Goal: Information Seeking & Learning: Learn about a topic

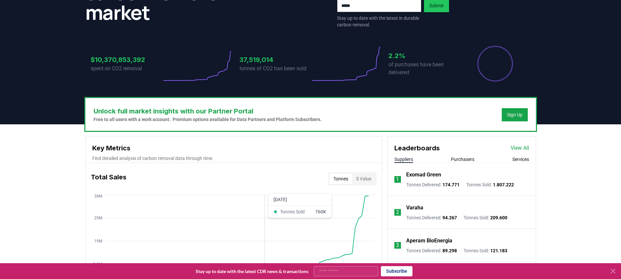
scroll to position [148, 0]
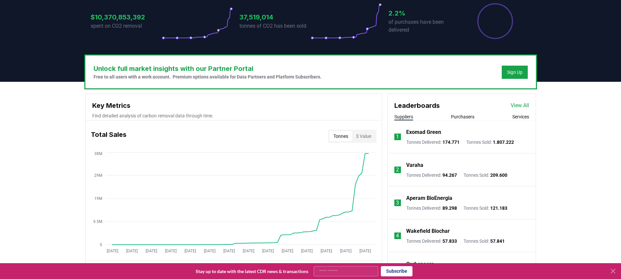
click at [610, 271] on icon at bounding box center [613, 271] width 8 height 8
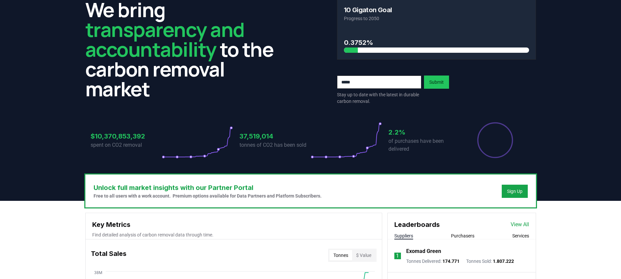
scroll to position [0, 0]
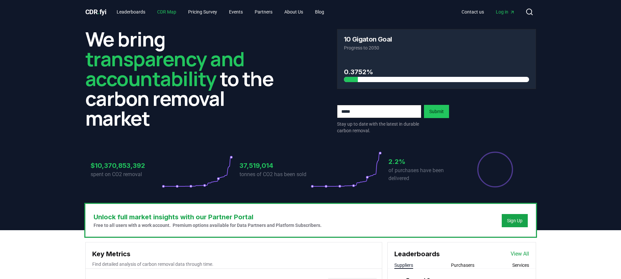
click at [166, 13] on link "CDR Map" at bounding box center [167, 12] width 30 height 12
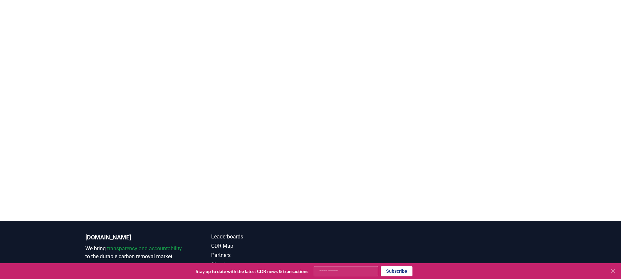
scroll to position [144, 0]
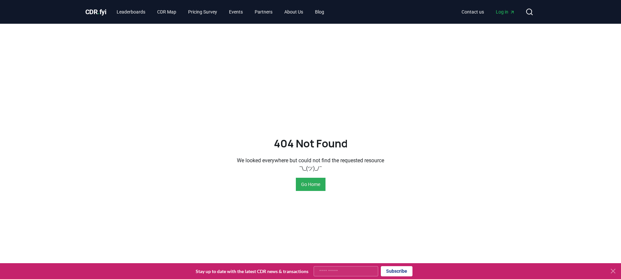
click at [304, 183] on button "Go Home" at bounding box center [311, 184] width 30 height 13
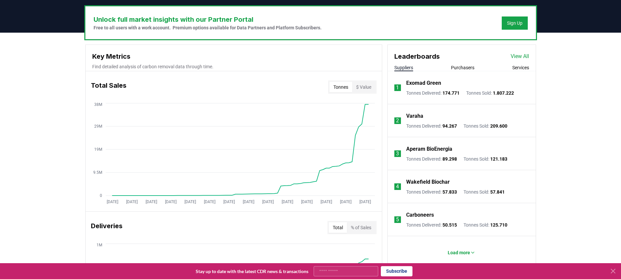
scroll to position [198, 0]
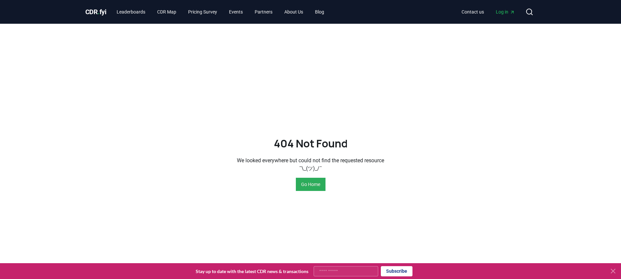
click at [315, 187] on button "Go Home" at bounding box center [311, 184] width 30 height 13
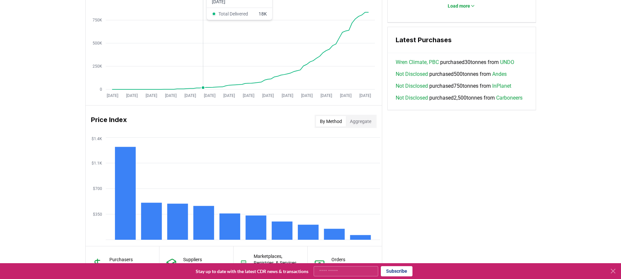
scroll to position [445, 0]
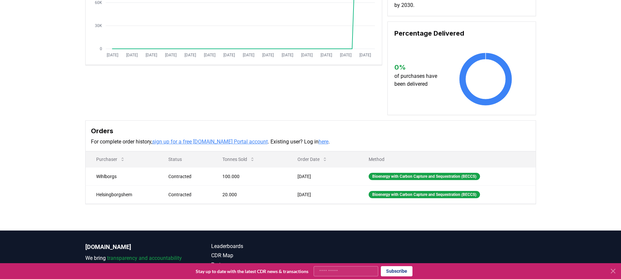
scroll to position [148, 0]
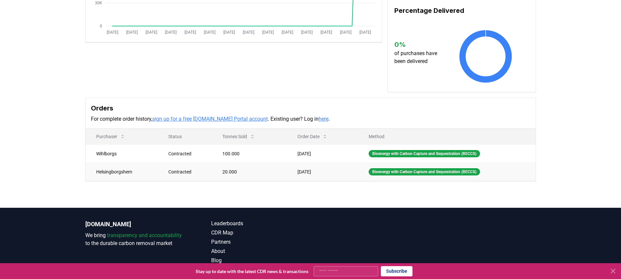
drag, startPoint x: 98, startPoint y: 153, endPoint x: 336, endPoint y: 172, distance: 239.0
click at [336, 172] on tbody "Wihlborgs Contracted 100.000 Apr 03, 2025 Bioenergy with Carbon Capture and Seq…" at bounding box center [311, 162] width 450 height 36
copy tbody "Wihlborgs Contracted 100.000 Apr 03, 2025 Bioenergy with Carbon Capture and Seq…"
click at [247, 198] on div "Supplier Metrics Total Sales Tonnes Sold Tonnes Delivered Jan 2019 Jul 2019 Jan…" at bounding box center [310, 55] width 621 height 306
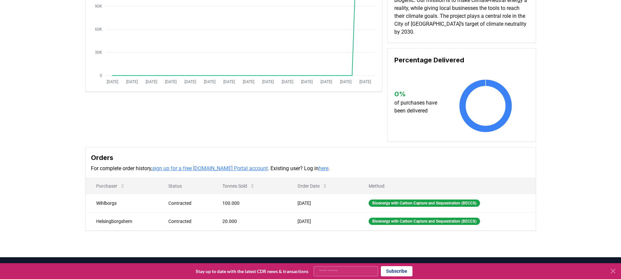
scroll to position [0, 0]
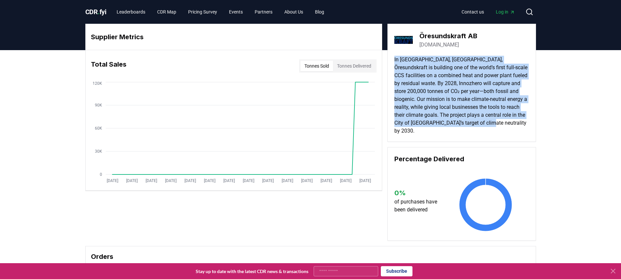
drag, startPoint x: 413, startPoint y: 133, endPoint x: 386, endPoint y: 59, distance: 78.7
click at [386, 59] on div "Supplier Metrics Total Sales Tonnes Sold Tonnes Delivered Jan 2019 Jul 2019 Jan…" at bounding box center [310, 132] width 451 height 217
copy p "In Helsingborg, Sweden, Öresundskraft is building one of the world’s first full…"
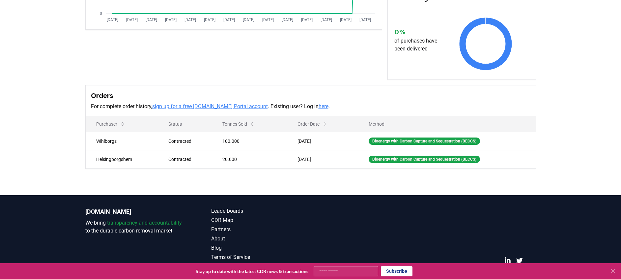
scroll to position [173, 0]
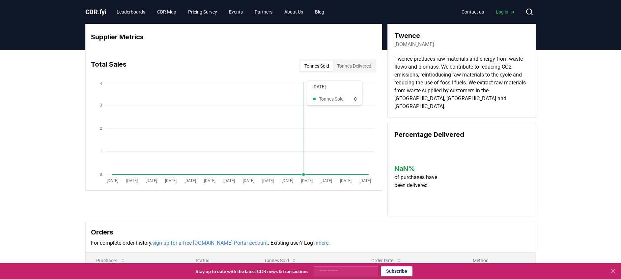
scroll to position [99, 0]
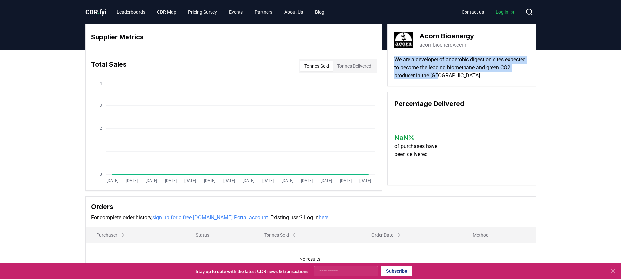
drag, startPoint x: 454, startPoint y: 73, endPoint x: 393, endPoint y: 59, distance: 63.0
click at [393, 59] on div "Acorn Bioenergy acornbioenergy.ccm We are a developer of anaerobic digestion si…" at bounding box center [462, 55] width 149 height 63
copy p "We are a developer of anaerobic digestion sites expected to become the leading …"
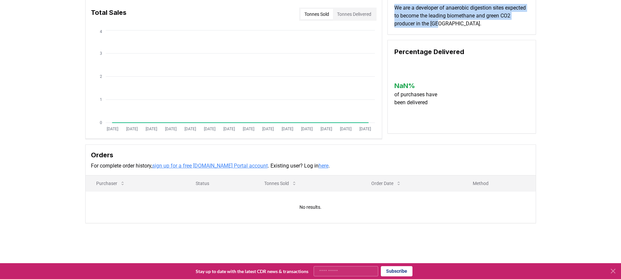
scroll to position [146, 0]
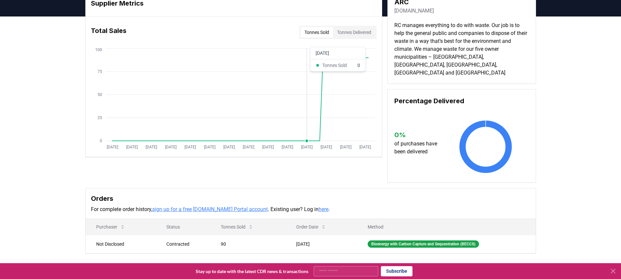
scroll to position [49, 0]
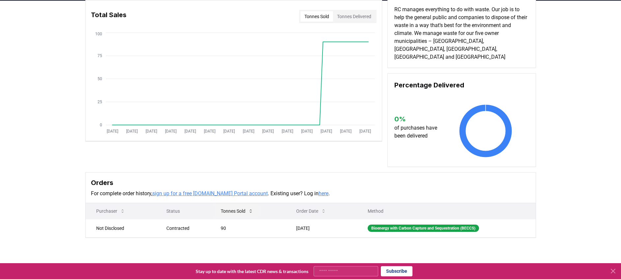
click at [250, 209] on icon at bounding box center [251, 210] width 2 height 3
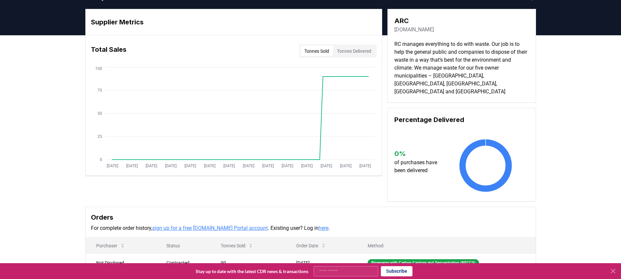
scroll to position [0, 0]
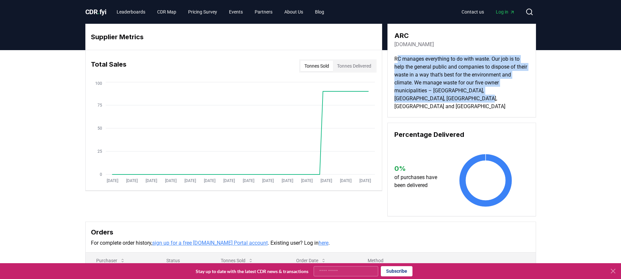
drag, startPoint x: 457, startPoint y: 101, endPoint x: 396, endPoint y: 55, distance: 76.0
click at [396, 55] on div "ARC a-r-c.dk RC manages everything to do with waste. Our job is to help the gen…" at bounding box center [462, 71] width 149 height 94
drag, startPoint x: 396, startPoint y: 55, endPoint x: 464, endPoint y: 83, distance: 74.0
click at [464, 83] on p "RC manages everything to do with waste. Our job is to help the general public a…" at bounding box center [461, 82] width 135 height 55
click at [461, 99] on p "RC manages everything to do with waste. Our job is to help the general public a…" at bounding box center [461, 82] width 135 height 55
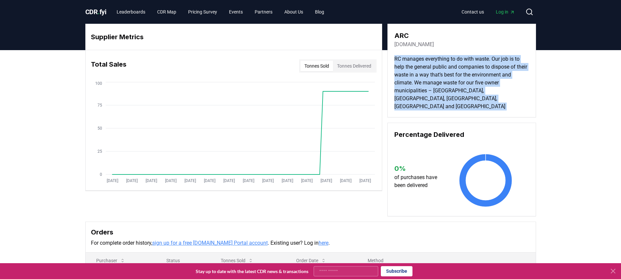
drag, startPoint x: 460, startPoint y: 98, endPoint x: 393, endPoint y: 60, distance: 77.5
click at [393, 60] on div "ARC a-r-c.dk RC manages everything to do with waste. Our job is to help the gen…" at bounding box center [462, 71] width 149 height 94
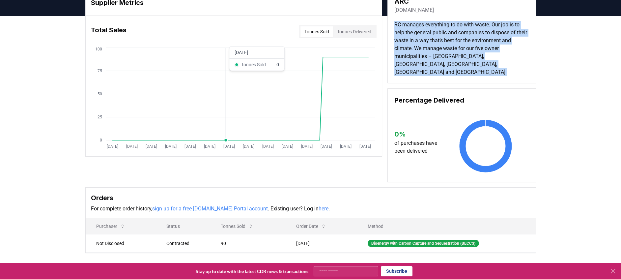
scroll to position [49, 0]
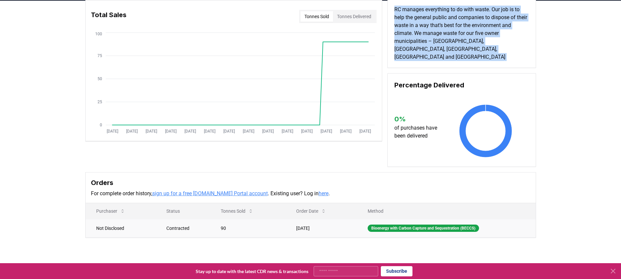
drag, startPoint x: 318, startPoint y: 220, endPoint x: 289, endPoint y: 219, distance: 29.7
click at [289, 219] on td "Jun 19, 2024" at bounding box center [322, 228] width 72 height 18
copy td "Jun 19, 2024"
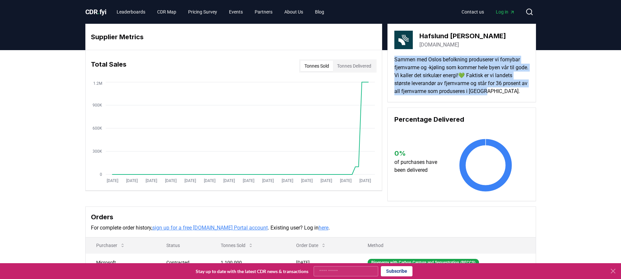
drag, startPoint x: 394, startPoint y: 61, endPoint x: 518, endPoint y: 92, distance: 127.7
click at [518, 92] on p "Sammen med Oslos befolkning produserer vi fornybar fjernvarme og -kjøling som k…" at bounding box center [461, 76] width 135 height 40
copy p "Sammen med Oslos befolkning produserer vi fornybar fjernvarme og -kjøling som k…"
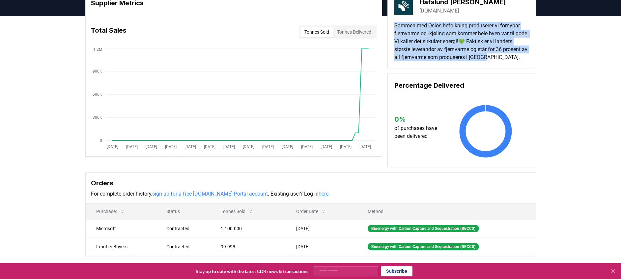
scroll to position [49, 0]
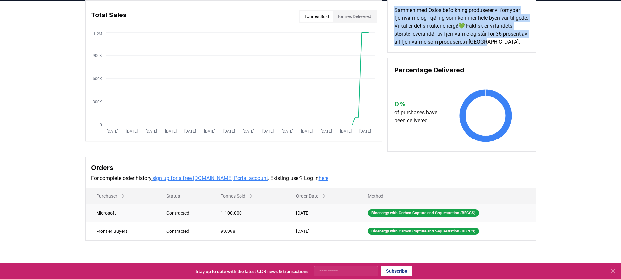
drag, startPoint x: 289, startPoint y: 214, endPoint x: 316, endPoint y: 218, distance: 27.0
click at [316, 218] on td "Jun 30, 2025" at bounding box center [322, 213] width 72 height 18
copy td "Jun 30, 2025"
drag, startPoint x: 315, startPoint y: 230, endPoint x: 287, endPoint y: 232, distance: 28.1
click at [287, 232] on td "Apr 01, 2025" at bounding box center [322, 231] width 72 height 18
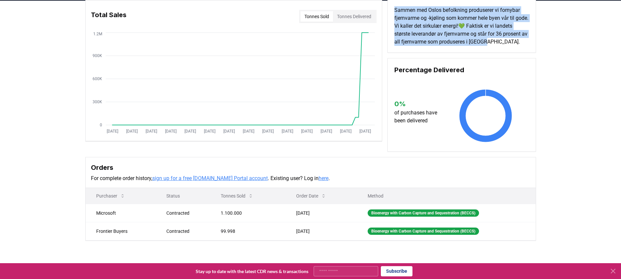
copy td "Apr 01, 2025"
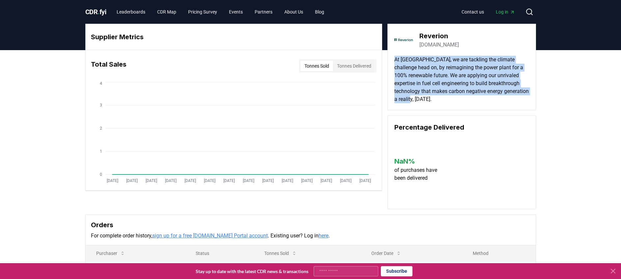
drag, startPoint x: 482, startPoint y: 100, endPoint x: 394, endPoint y: 56, distance: 97.9
click at [394, 56] on p "At Reverion, we are tackling the climate challenge head on, by reimagining the …" at bounding box center [461, 79] width 135 height 47
copy p "At Reverion, we are tackling the climate challenge head on, by reimagining the …"
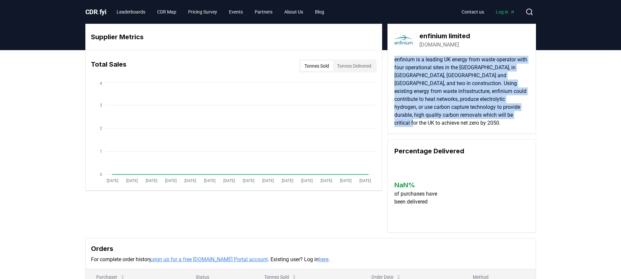
drag, startPoint x: 511, startPoint y: 117, endPoint x: 389, endPoint y: 59, distance: 135.0
click at [389, 59] on div "enfinium limited [DOMAIN_NAME] enfinium is a leading UK energy from waste opera…" at bounding box center [462, 79] width 149 height 110
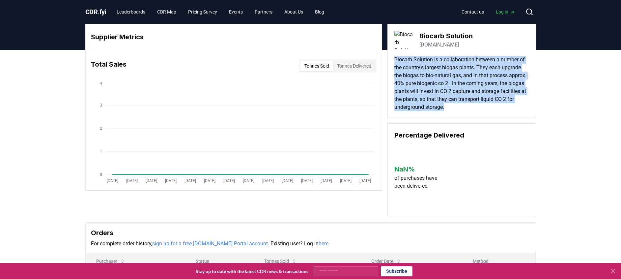
drag, startPoint x: 502, startPoint y: 105, endPoint x: 393, endPoint y: 63, distance: 116.2
click at [393, 63] on div "Biocarb Solution [DOMAIN_NAME] Biocarb Solution is a collaboration between a nu…" at bounding box center [462, 71] width 149 height 94
copy p "Biocarb Solution is a collaboration between a number of the country's largest b…"
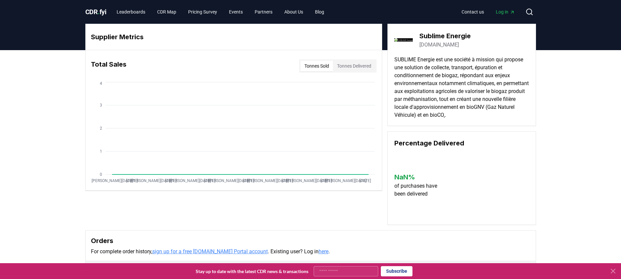
click at [483, 117] on p "SUBLIME Energie est une société à mission qui propose une solution de collecte,…" at bounding box center [461, 87] width 135 height 63
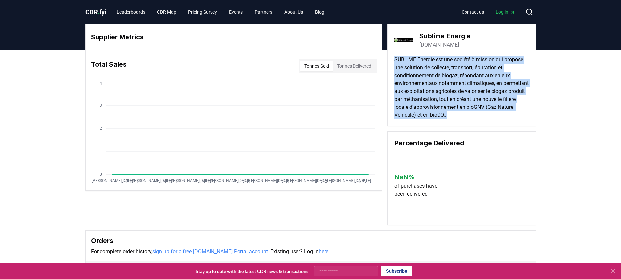
drag, startPoint x: 483, startPoint y: 117, endPoint x: 392, endPoint y: 62, distance: 106.7
click at [392, 62] on div "Sublime Energie sublime-energie.com SUBLIME Energie est une société à mission q…" at bounding box center [462, 75] width 149 height 102
copy p "SUBLIME Energie est une société à mission qui propose une solution de collecte,…"
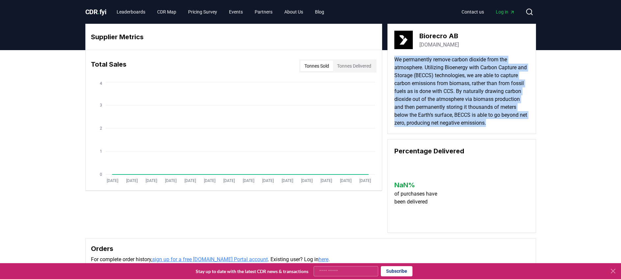
drag, startPoint x: 442, startPoint y: 126, endPoint x: 396, endPoint y: 59, distance: 81.3
click at [396, 59] on p "We permanently remove carbon dioxide from the atmosphere. Utilizing Bioenergy w…" at bounding box center [461, 91] width 135 height 71
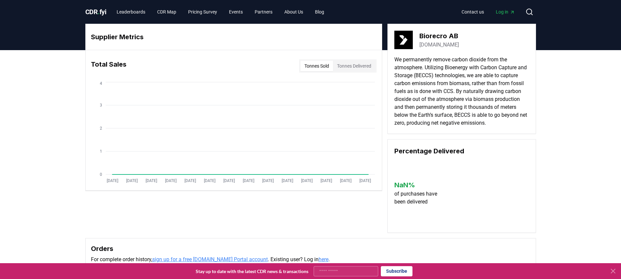
click at [281, 194] on div "Supplier Metrics Total Sales Tonnes Sold Tonnes Delivered [DATE] [DATE] [DATE] …" at bounding box center [310, 128] width 451 height 209
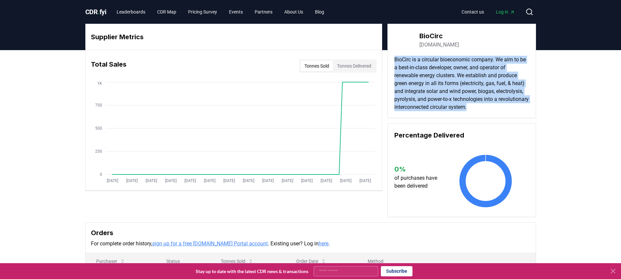
drag, startPoint x: 515, startPoint y: 104, endPoint x: 393, endPoint y: 57, distance: 130.5
click at [393, 57] on div "BioCirc biocirc.com BioCirc is a circular bioeconomic company. We aim to be a b…" at bounding box center [462, 71] width 149 height 94
copy p "BioCirc is a circular bioeconomic company. We aim to be a best-in-class develop…"
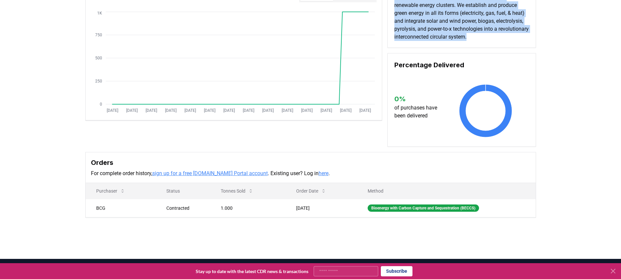
scroll to position [99, 0]
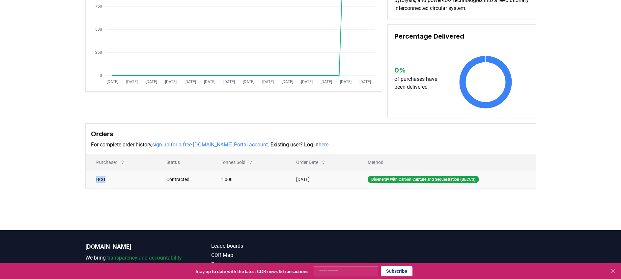
drag, startPoint x: 104, startPoint y: 182, endPoint x: 109, endPoint y: 182, distance: 4.6
click at [109, 182] on td "BCG" at bounding box center [121, 179] width 70 height 18
copy td "BCG"
drag, startPoint x: 323, startPoint y: 183, endPoint x: 285, endPoint y: 178, distance: 38.2
click at [286, 178] on td "Dec 16, 2024" at bounding box center [322, 179] width 72 height 18
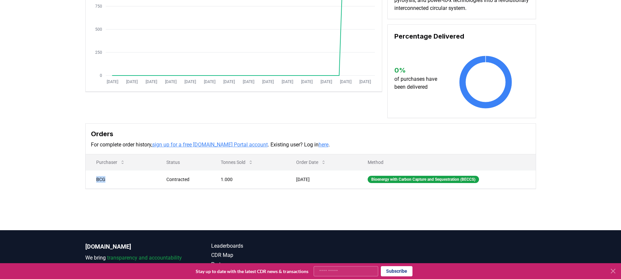
copy td "Dec 16, 2024"
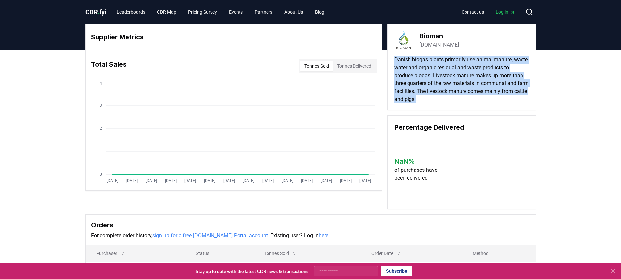
drag, startPoint x: 432, startPoint y: 105, endPoint x: 386, endPoint y: 60, distance: 64.3
click at [386, 60] on div "Supplier Metrics Total Sales Tonnes Sold Tonnes Delivered Jan 2019 Jul 2019 Jan…" at bounding box center [310, 116] width 451 height 185
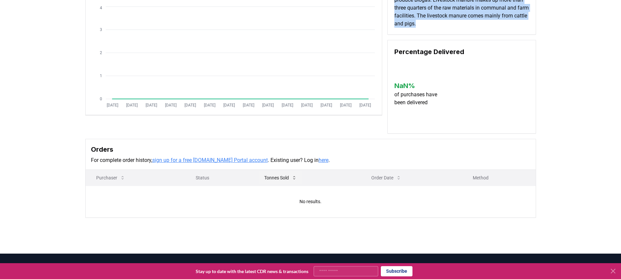
scroll to position [99, 0]
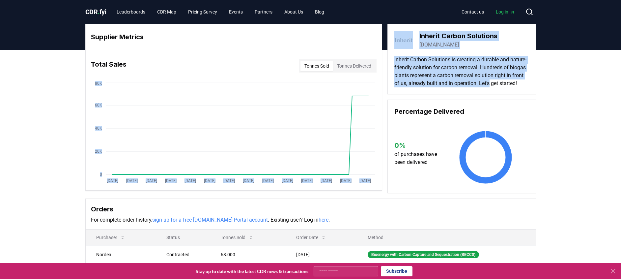
drag, startPoint x: 511, startPoint y: 82, endPoint x: 383, endPoint y: 54, distance: 130.7
click at [383, 54] on div "Supplier Metrics Total Sales Tonnes Sold Tonnes Delivered Jan 2019 Jul 2019 Jan…" at bounding box center [310, 108] width 451 height 169
drag, startPoint x: 383, startPoint y: 54, endPoint x: 439, endPoint y: 87, distance: 64.8
click at [439, 87] on p "Inherit Carbon Solutions is creating a durable and nature-friendly solution for…" at bounding box center [461, 72] width 135 height 32
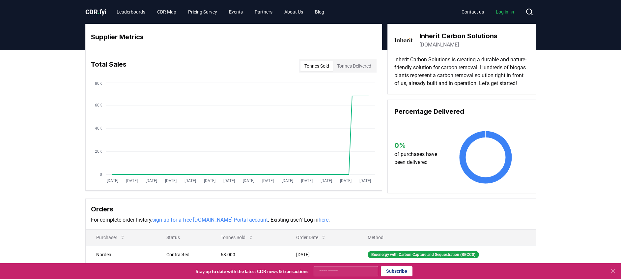
drag, startPoint x: 431, startPoint y: 92, endPoint x: 422, endPoint y: 91, distance: 9.3
click at [425, 87] on p "Inherit Carbon Solutions is creating a durable and nature-friendly solution for…" at bounding box center [461, 72] width 135 height 32
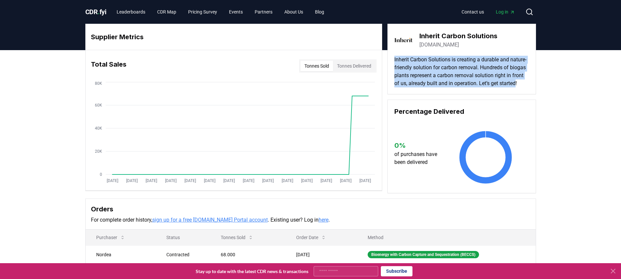
drag, startPoint x: 422, startPoint y: 91, endPoint x: 387, endPoint y: 59, distance: 46.9
click at [387, 59] on div "Supplier Metrics Total Sales Tonnes Sold Tonnes Delivered Jan 2019 Jul 2019 Jan…" at bounding box center [310, 108] width 451 height 169
copy p "Inherit Carbon Solutions is creating a durable and nature-friendly solution for…"
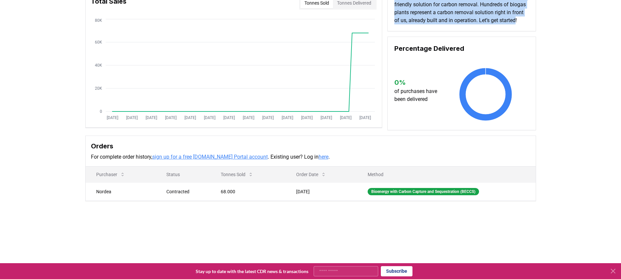
scroll to position [99, 0]
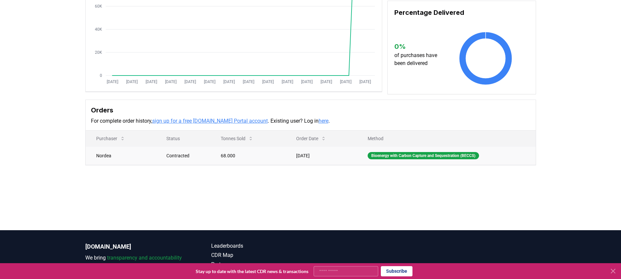
drag, startPoint x: 295, startPoint y: 161, endPoint x: 320, endPoint y: 161, distance: 25.0
click at [320, 161] on td "Mar 13, 2025" at bounding box center [322, 155] width 72 height 18
copy td "Mar 13, 2025"
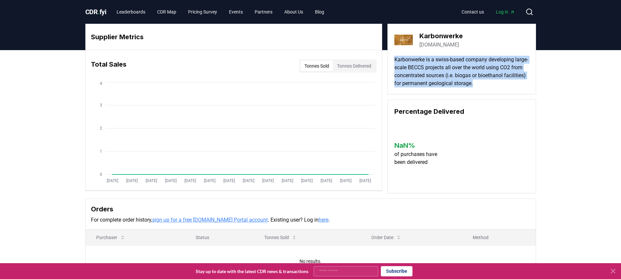
drag, startPoint x: 504, startPoint y: 84, endPoint x: 392, endPoint y: 59, distance: 114.2
click at [392, 59] on div "Karbonwerke [DOMAIN_NAME] Karbonwerke is a swiss-based company developing large…" at bounding box center [462, 59] width 149 height 71
copy p "Karbonwerke is a swiss-based company developing large-scale BECCS projects all …"
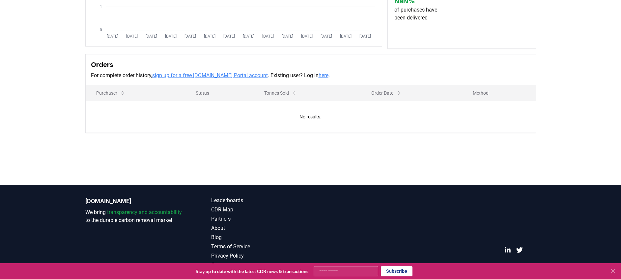
scroll to position [146, 0]
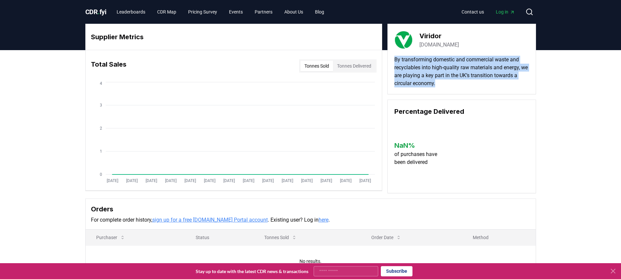
drag, startPoint x: 443, startPoint y: 81, endPoint x: 396, endPoint y: 61, distance: 50.9
click at [396, 61] on p "By transforming domestic and commercial waste and recyclables into high-quality…" at bounding box center [461, 72] width 135 height 32
copy p "By transforming domestic and commercial waste and recyclables into high-quality…"
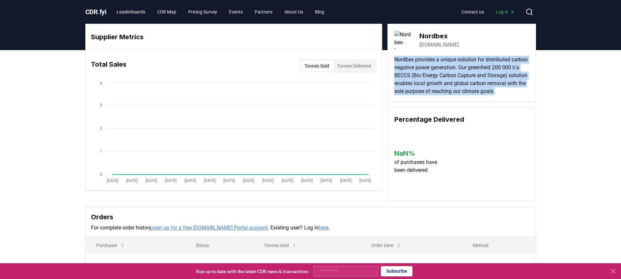
drag, startPoint x: 420, startPoint y: 101, endPoint x: 396, endPoint y: 54, distance: 53.2
click at [396, 54] on div "Nordbex nordbex.com Nordbex provides a unique solution for distributed carbon n…" at bounding box center [462, 63] width 149 height 78
copy p "Nordbex provides a unique solution for distributed carbon negative power genera…"
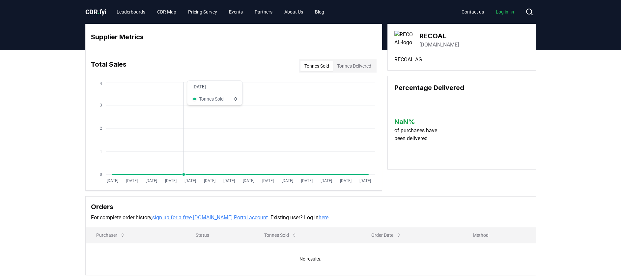
scroll to position [49, 0]
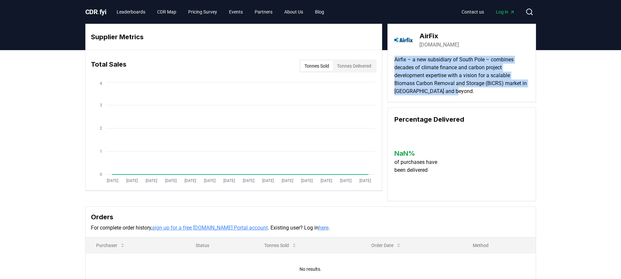
drag, startPoint x: 458, startPoint y: 91, endPoint x: 390, endPoint y: 59, distance: 75.2
click at [390, 59] on div "AirFix [DOMAIN_NAME] Airfix – a new subsidiary of South Pole – combines decades…" at bounding box center [462, 63] width 149 height 78
copy p "Airfix – a new subsidiary of South Pole – combines decades of climate finance a…"
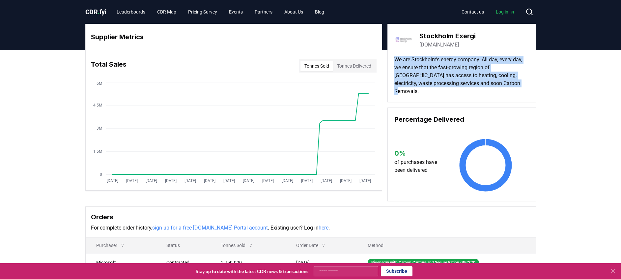
drag, startPoint x: 515, startPoint y: 83, endPoint x: 395, endPoint y: 60, distance: 121.7
click at [395, 60] on p "We are Stockholm’s energy company. All day, every day, we ensure that the fast-…" at bounding box center [461, 76] width 135 height 40
copy p "We are Stockholm’s energy company. All day, every day, we ensure that the fast-…"
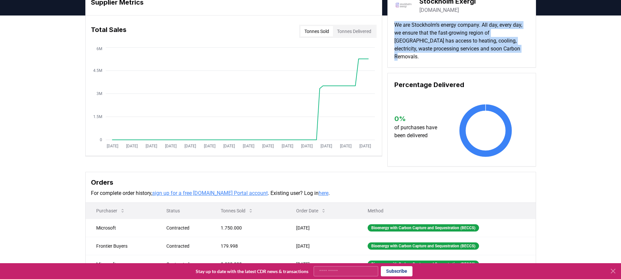
scroll to position [49, 0]
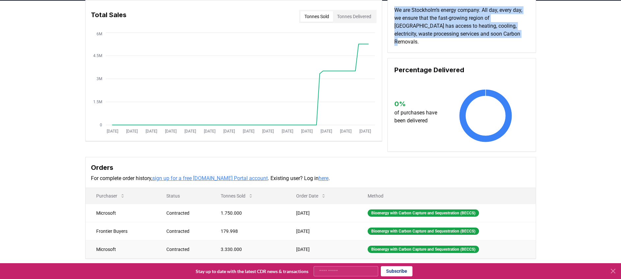
drag, startPoint x: 292, startPoint y: 203, endPoint x: 314, endPoint y: 235, distance: 38.9
click at [314, 235] on tbody "Microsoft Contracted 1.750.000 May 06, 2025 Bioenergy with Carbon Capture and S…" at bounding box center [311, 231] width 450 height 54
drag, startPoint x: 314, startPoint y: 235, endPoint x: 293, endPoint y: 206, distance: 35.6
click at [293, 206] on td "May 06, 2025" at bounding box center [322, 213] width 72 height 18
click at [306, 207] on td "May 06, 2025" at bounding box center [322, 213] width 72 height 18
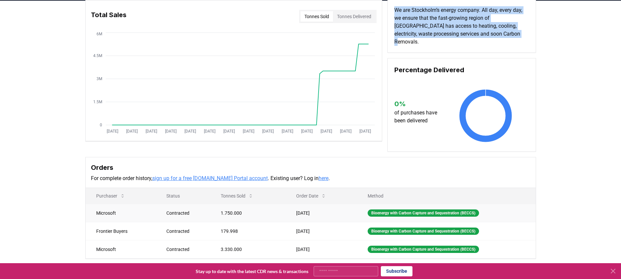
click at [301, 204] on td "May 06, 2025" at bounding box center [322, 213] width 72 height 18
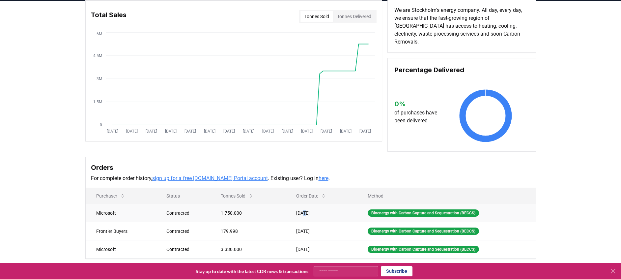
click at [301, 204] on td "May 06, 2025" at bounding box center [322, 213] width 72 height 18
drag, startPoint x: 287, startPoint y: 204, endPoint x: 328, endPoint y: 209, distance: 40.8
click at [328, 209] on td "May 06, 2025" at bounding box center [322, 213] width 72 height 18
copy td "May 06, 2025"
drag, startPoint x: 288, startPoint y: 222, endPoint x: 324, endPoint y: 224, distance: 35.6
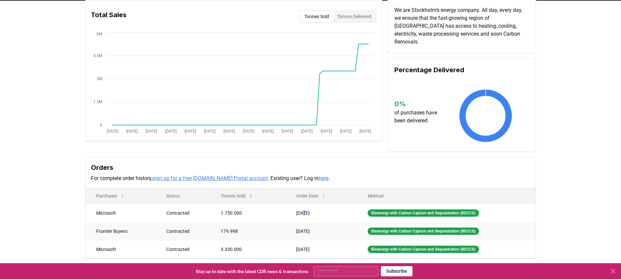
click at [324, 224] on td "Jun 18, 2024" at bounding box center [322, 231] width 72 height 18
copy td "Jun 18, 2024"
drag, startPoint x: 290, startPoint y: 244, endPoint x: 321, endPoint y: 243, distance: 30.7
click at [321, 243] on td "May 06, 2024" at bounding box center [322, 249] width 72 height 18
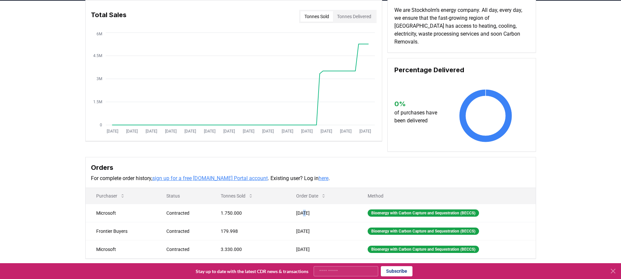
copy td "May 06, 2024"
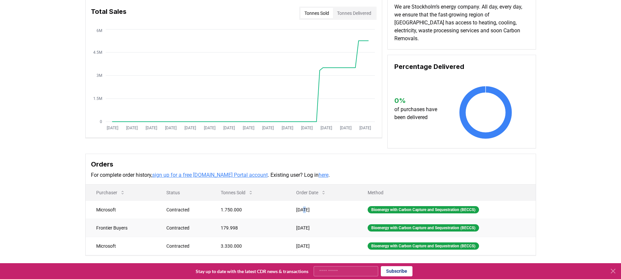
scroll to position [99, 0]
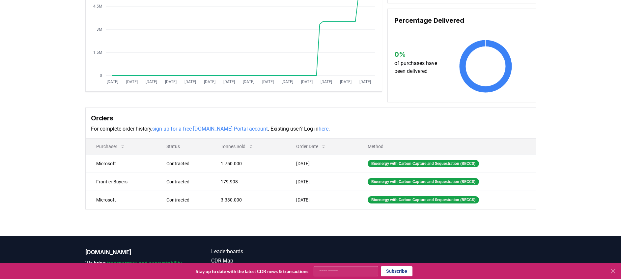
click at [257, 221] on div "Supplier Metrics Total Sales Tonnes Sold Tonnes Delivered Jan 2019 Jul 2019 Jan…" at bounding box center [310, 93] width 621 height 284
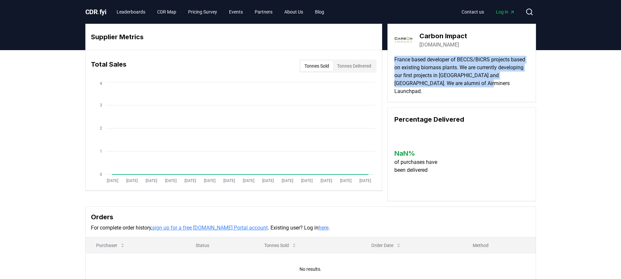
drag, startPoint x: 481, startPoint y: 84, endPoint x: 395, endPoint y: 62, distance: 88.7
click at [395, 62] on p "France based developer of BECCS/BiCRS projects based on existing biomass plants…" at bounding box center [461, 76] width 135 height 40
copy p "France based developer of BECCS/BiCRS projects based on existing biomass plants…"
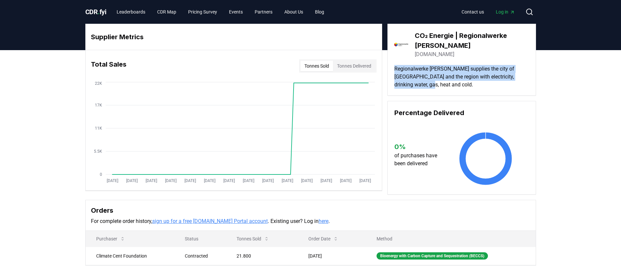
drag, startPoint x: 434, startPoint y: 86, endPoint x: 392, endPoint y: 68, distance: 46.2
click at [392, 68] on div "CO₂ Energie | Regionalwerke [PERSON_NAME] [DOMAIN_NAME] Regionalwerke [PERSON_N…" at bounding box center [462, 60] width 149 height 72
copy p "Regionalwerke [PERSON_NAME] supplies the city of [GEOGRAPHIC_DATA] and the regi…"
drag, startPoint x: 333, startPoint y: 253, endPoint x: 302, endPoint y: 260, distance: 32.2
click at [302, 260] on td "[DATE]" at bounding box center [332, 256] width 68 height 18
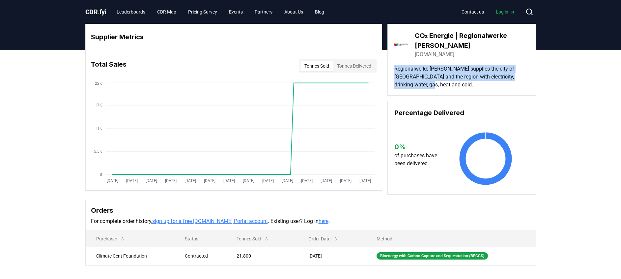
copy td "[DATE]"
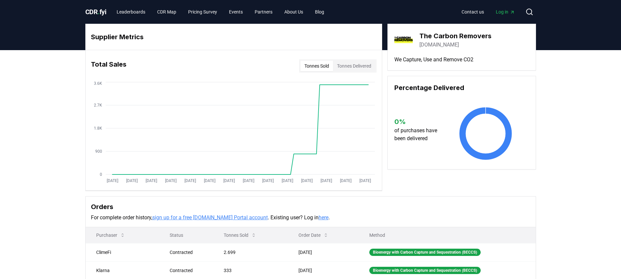
scroll to position [49, 0]
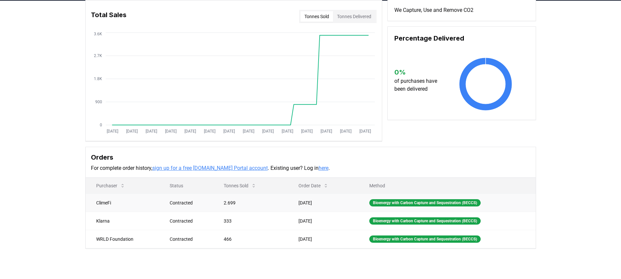
click at [299, 199] on td "[DATE]" at bounding box center [323, 202] width 71 height 18
drag, startPoint x: 296, startPoint y: 200, endPoint x: 337, endPoint y: 206, distance: 41.6
click at [337, 206] on td "[DATE]" at bounding box center [323, 202] width 71 height 18
copy td "May 28, 2024"
click at [298, 215] on td "Sep 29, 2023" at bounding box center [323, 221] width 71 height 18
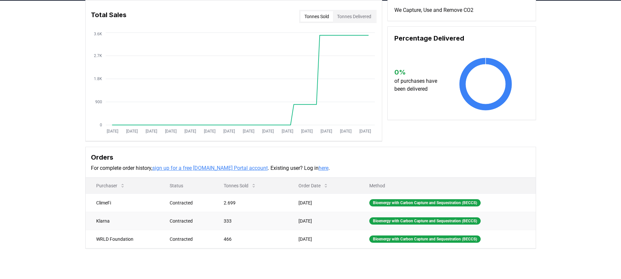
drag, startPoint x: 296, startPoint y: 221, endPoint x: 319, endPoint y: 224, distance: 22.9
click at [319, 224] on td "Sep 29, 2023" at bounding box center [323, 221] width 71 height 18
drag, startPoint x: 319, startPoint y: 224, endPoint x: 293, endPoint y: 223, distance: 25.4
click at [293, 223] on td "Sep 29, 2023" at bounding box center [323, 221] width 71 height 18
drag, startPoint x: 293, startPoint y: 223, endPoint x: 327, endPoint y: 224, distance: 33.3
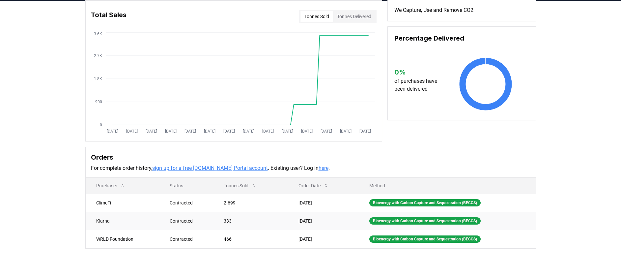
click at [327, 224] on td "Sep 29, 2023" at bounding box center [323, 221] width 71 height 18
copy td "Sep 29, 2023"
drag, startPoint x: 288, startPoint y: 244, endPoint x: 323, endPoint y: 243, distance: 34.3
click at [323, 243] on td "Sep 29, 2023" at bounding box center [323, 239] width 71 height 18
copy td "Sep 29, 2023"
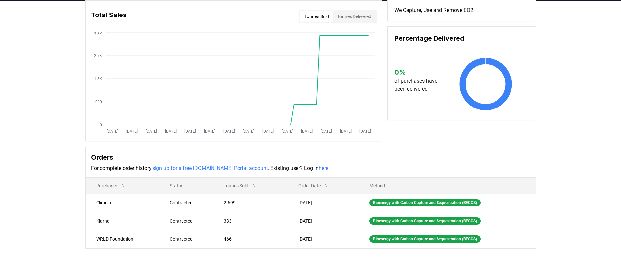
click at [411, 155] on h3 "Orders" at bounding box center [311, 157] width 440 height 10
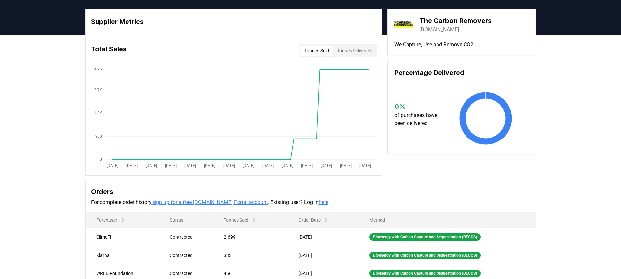
scroll to position [0, 0]
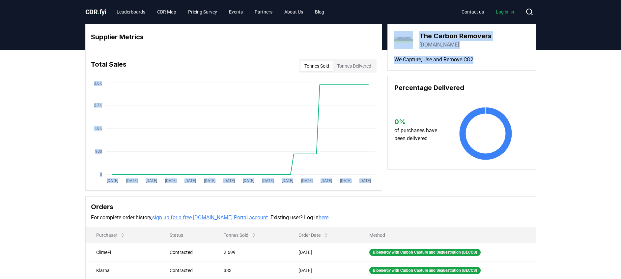
drag, startPoint x: 486, startPoint y: 57, endPoint x: 384, endPoint y: 63, distance: 102.0
click at [384, 63] on div "Supplier Metrics Total Sales Tonnes Sold Tonnes Delivered Jan 2019 Jul 2019 Jan…" at bounding box center [310, 107] width 451 height 167
drag, startPoint x: 384, startPoint y: 63, endPoint x: 386, endPoint y: 61, distance: 3.5
click at [386, 61] on div "Supplier Metrics Total Sales Tonnes Sold Tonnes Delivered Jan 2019 Jul 2019 Jan…" at bounding box center [310, 107] width 451 height 167
click at [391, 60] on div "The Carbon Removers thecarbonremovers.com We Capture, Use and Remove CO2" at bounding box center [462, 47] width 149 height 47
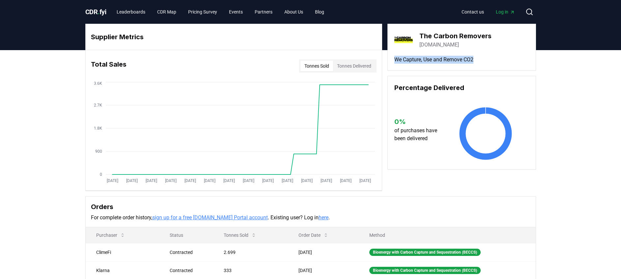
drag, startPoint x: 392, startPoint y: 60, endPoint x: 480, endPoint y: 63, distance: 89.0
click at [480, 63] on div "The Carbon Removers thecarbonremovers.com We Capture, Use and Remove CO2" at bounding box center [462, 47] width 149 height 47
copy p "We Capture, Use and Remove CO2"
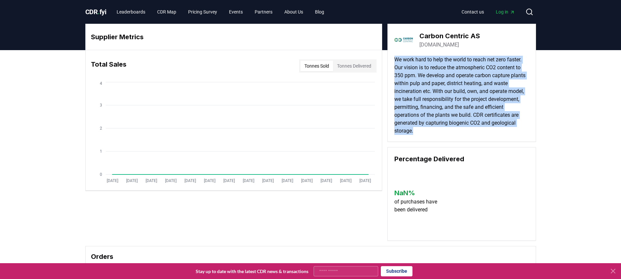
drag, startPoint x: 429, startPoint y: 120, endPoint x: 390, endPoint y: 60, distance: 71.6
click at [390, 60] on div "Carbon Centric AS [DOMAIN_NAME] We work hard to help the world to reach net zer…" at bounding box center [462, 83] width 149 height 118
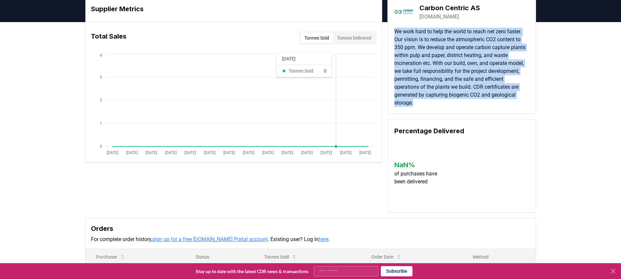
scroll to position [49, 0]
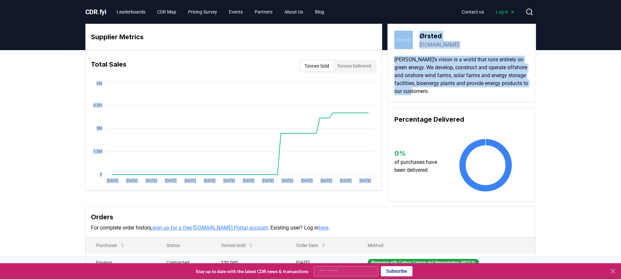
drag, startPoint x: 474, startPoint y: 92, endPoint x: 382, endPoint y: 55, distance: 98.8
click at [382, 55] on div "Supplier Metrics Total Sales Tonnes Sold Tonnes Delivered Jan 2019 Jul 2019 Jan…" at bounding box center [310, 112] width 451 height 177
click at [460, 79] on p "Ørsted’s vision is a world that runs entirely on green energy. We develop, cons…" at bounding box center [461, 76] width 135 height 40
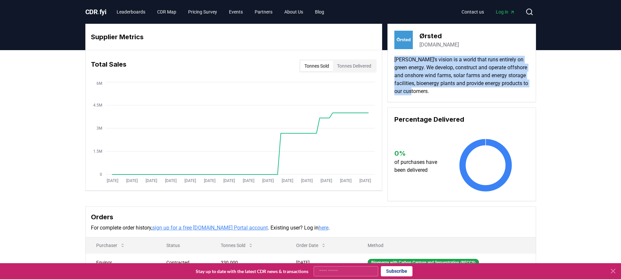
drag, startPoint x: 472, startPoint y: 94, endPoint x: 392, endPoint y: 61, distance: 86.9
click at [392, 61] on div "Ørsted orsted.com Ørsted’s vision is a world that runs entirely on green energy…" at bounding box center [462, 63] width 149 height 78
copy p "Ørsted’s vision is a world that runs entirely on green energy. We develop, cons…"
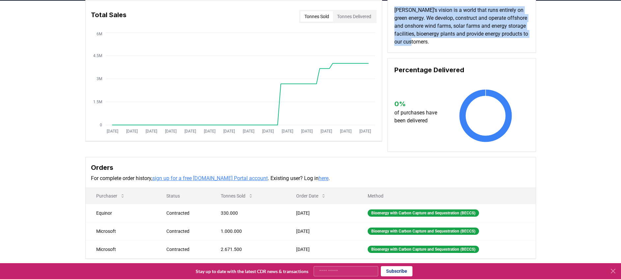
scroll to position [99, 0]
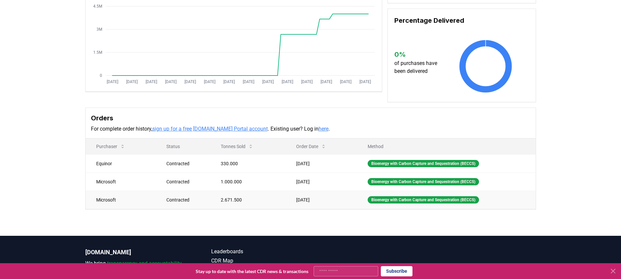
click at [224, 201] on td "2.671.500" at bounding box center [247, 199] width 75 height 18
copy td "2.671.500"
click at [299, 161] on td "Sep 18, 2024" at bounding box center [322, 163] width 72 height 18
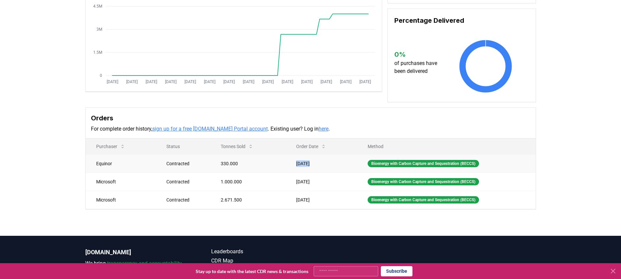
click at [299, 161] on td "Sep 18, 2024" at bounding box center [322, 163] width 72 height 18
copy td "Sep 18, 2024"
click at [294, 155] on td "Sep 18, 2024" at bounding box center [322, 163] width 72 height 18
click at [286, 161] on td "Sep 18, 2024" at bounding box center [322, 163] width 72 height 18
click at [293, 164] on td "Sep 18, 2024" at bounding box center [322, 163] width 72 height 18
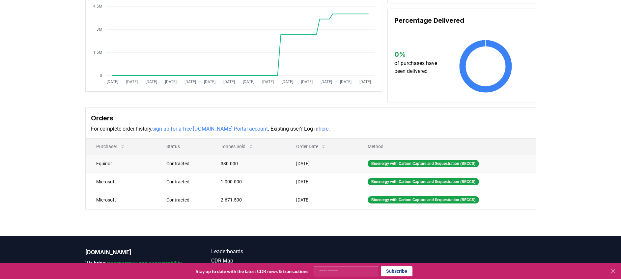
drag, startPoint x: 290, startPoint y: 163, endPoint x: 329, endPoint y: 164, distance: 39.2
click at [329, 164] on td "Sep 18, 2024" at bounding box center [322, 163] width 72 height 18
copy td "Sep 18, 2024"
click at [309, 180] on td "May 22, 2024" at bounding box center [322, 181] width 72 height 18
drag, startPoint x: 290, startPoint y: 184, endPoint x: 320, endPoint y: 185, distance: 30.0
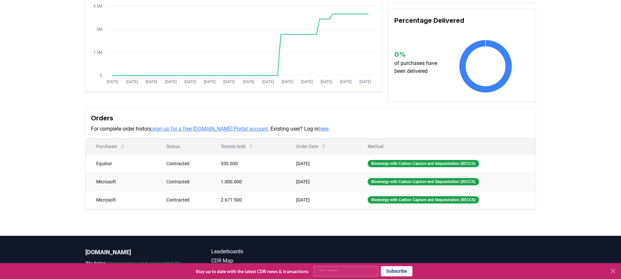
click at [320, 185] on td "May 22, 2024" at bounding box center [322, 181] width 72 height 18
copy td "May 22, 2024"
drag, startPoint x: 290, startPoint y: 201, endPoint x: 324, endPoint y: 203, distance: 33.7
click at [324, 203] on td "May 15, 2023" at bounding box center [322, 199] width 72 height 18
copy td "May 15, 2023"
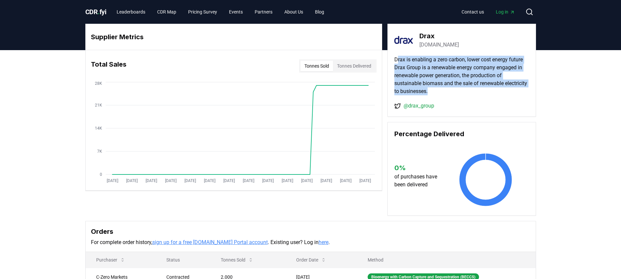
drag, startPoint x: 441, startPoint y: 88, endPoint x: 398, endPoint y: 61, distance: 50.4
click at [398, 61] on p "Drax is enabling a zero carbon, lower cost energy future Drax Group is a renewa…" at bounding box center [461, 76] width 135 height 40
drag, startPoint x: 398, startPoint y: 61, endPoint x: 458, endPoint y: 91, distance: 66.9
click at [445, 93] on p "Drax is enabling a zero carbon, lower cost energy future Drax Group is a renewa…" at bounding box center [461, 76] width 135 height 40
click at [454, 93] on p "Drax is enabling a zero carbon, lower cost energy future Drax Group is a renewa…" at bounding box center [461, 76] width 135 height 40
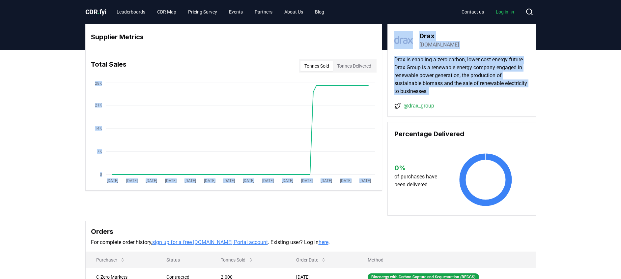
drag, startPoint x: 454, startPoint y: 93, endPoint x: 384, endPoint y: 61, distance: 77.6
click at [384, 61] on div "Supplier Metrics Total Sales Tonnes Sold Tonnes Delivered Jan 2019 Jul 2019 Jan…" at bounding box center [310, 120] width 451 height 192
drag, startPoint x: 384, startPoint y: 61, endPoint x: 447, endPoint y: 93, distance: 70.5
click at [445, 93] on p "Drax is enabling a zero carbon, lower cost energy future Drax Group is a renewa…" at bounding box center [461, 76] width 135 height 40
click at [457, 94] on p "Drax is enabling a zero carbon, lower cost energy future Drax Group is a renewa…" at bounding box center [461, 76] width 135 height 40
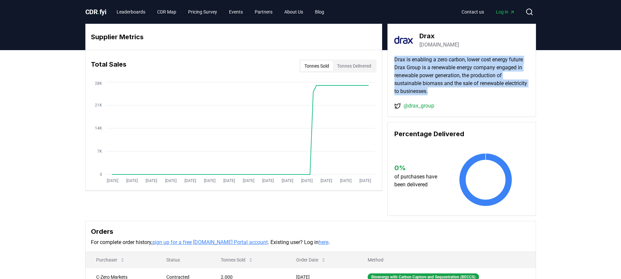
drag, startPoint x: 456, startPoint y: 94, endPoint x: 390, endPoint y: 62, distance: 73.4
click at [390, 62] on div "Drax drax.com Drax is enabling a zero carbon, lower cost energy future Drax Gro…" at bounding box center [462, 70] width 149 height 93
copy p "Drax is enabling a zero carbon, lower cost energy future Drax Group is a renewa…"
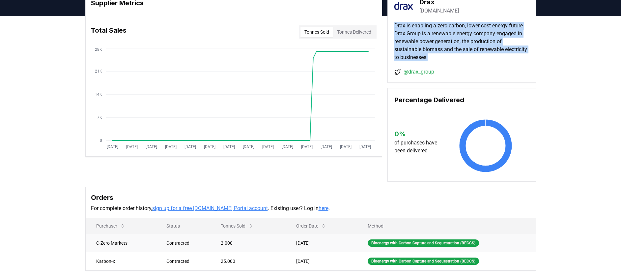
scroll to position [49, 0]
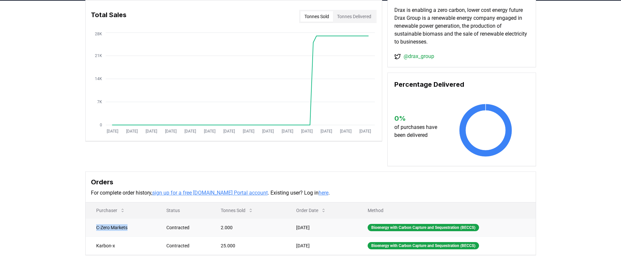
drag, startPoint x: 95, startPoint y: 229, endPoint x: 136, endPoint y: 230, distance: 40.6
click at [136, 230] on td "C-Zero Markets" at bounding box center [121, 227] width 70 height 18
copy td "C-Zero Markets"
drag, startPoint x: 92, startPoint y: 246, endPoint x: 132, endPoint y: 251, distance: 40.5
click at [132, 251] on td "Karbon-x" at bounding box center [121, 245] width 70 height 18
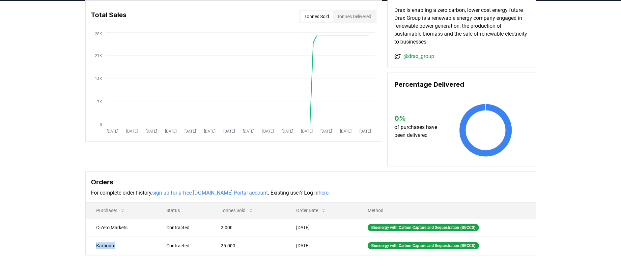
copy td "Karbon-x"
drag, startPoint x: 288, startPoint y: 226, endPoint x: 320, endPoint y: 231, distance: 32.3
click at [320, 231] on td "Apr 18, 2024" at bounding box center [322, 227] width 72 height 18
copy td "Apr 18, 2024"
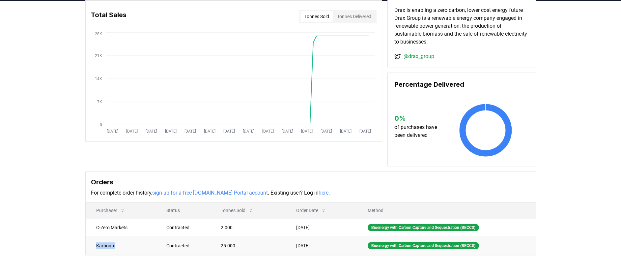
drag, startPoint x: 287, startPoint y: 247, endPoint x: 329, endPoint y: 248, distance: 42.2
click at [329, 248] on td "Mar 28, 2024" at bounding box center [322, 245] width 72 height 18
copy td "Mar 28, 2024"
